Goal: Task Accomplishment & Management: Manage account settings

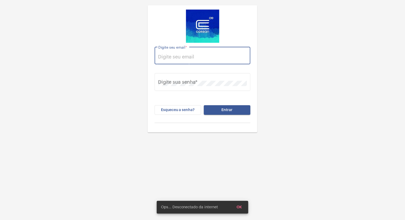
click at [192, 55] on input "Digite seu email *" at bounding box center [202, 56] width 89 height 5
type input "[EMAIL_ADDRESS][PERSON_NAME][DOMAIN_NAME]"
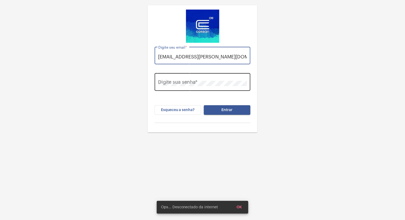
click at [188, 87] on div "Digite sua senha *" at bounding box center [202, 81] width 89 height 19
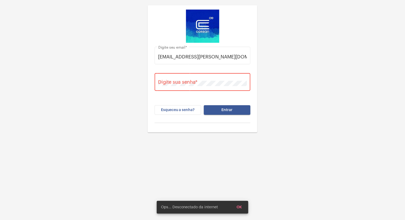
click at [187, 85] on div "Digite sua senha *" at bounding box center [202, 81] width 89 height 19
click at [204, 105] on button "Entrar" at bounding box center [227, 110] width 47 height 10
